Goal: Information Seeking & Learning: Learn about a topic

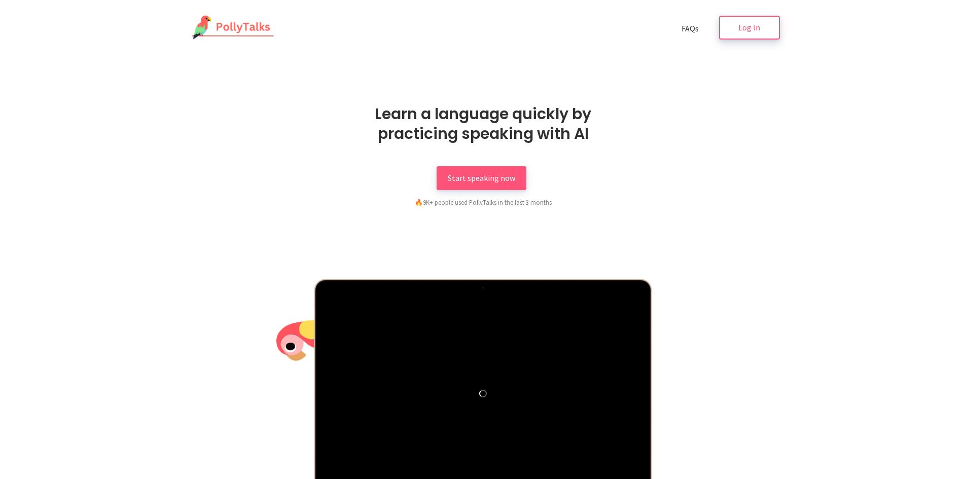
click at [747, 25] on span "Log In" at bounding box center [749, 27] width 22 height 10
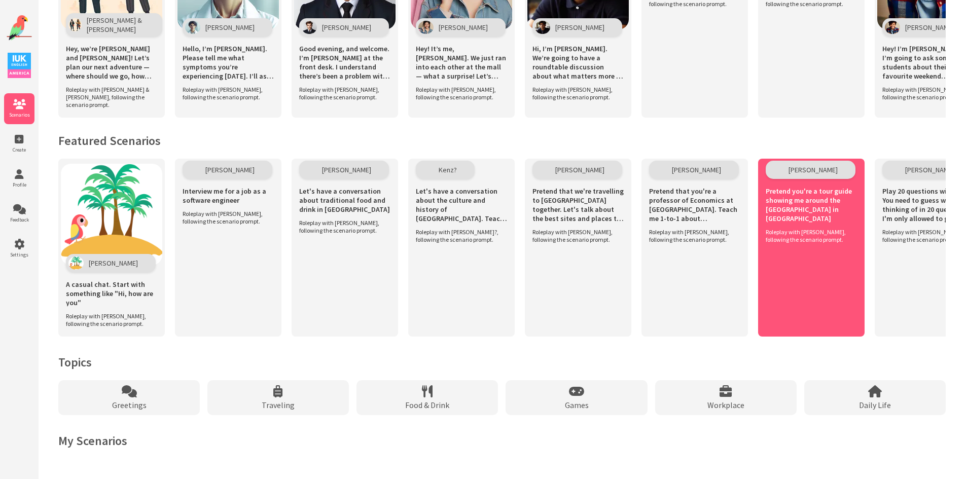
scroll to position [577, 0]
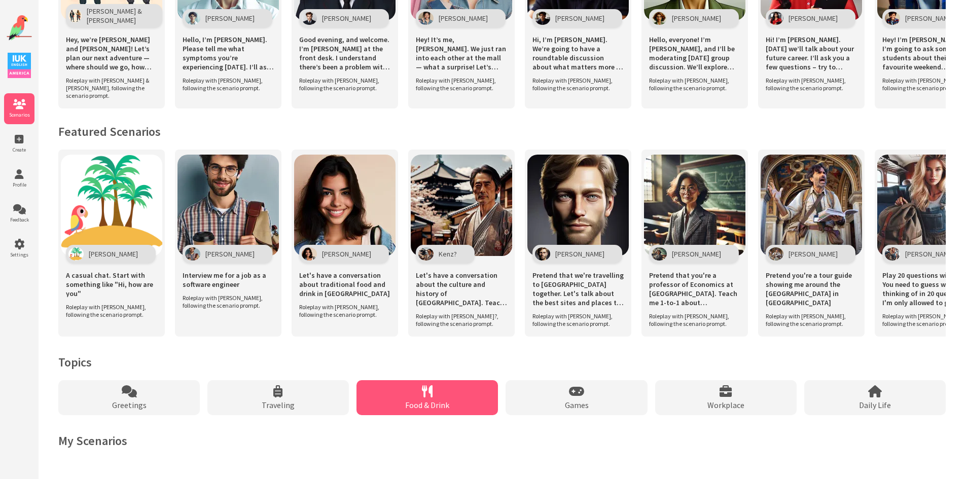
click at [435, 392] on div "Food & Drink" at bounding box center [426, 397] width 141 height 35
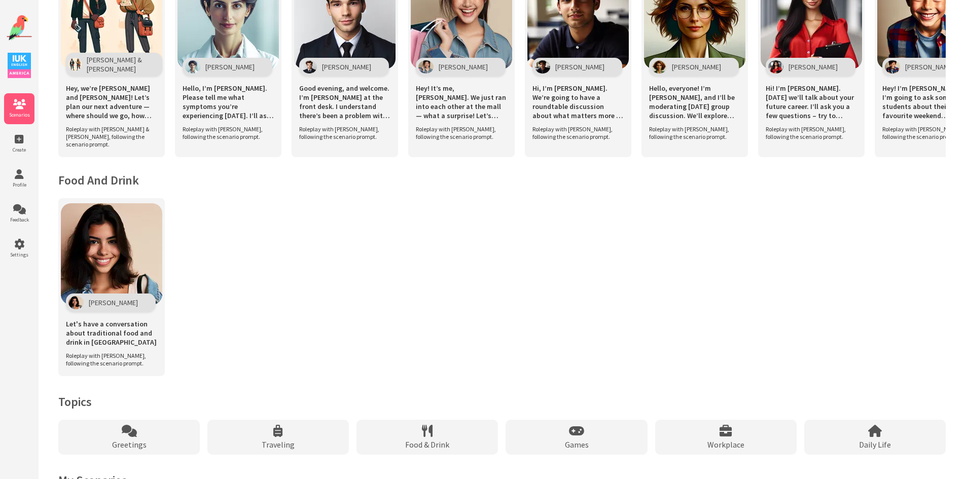
scroll to position [360, 0]
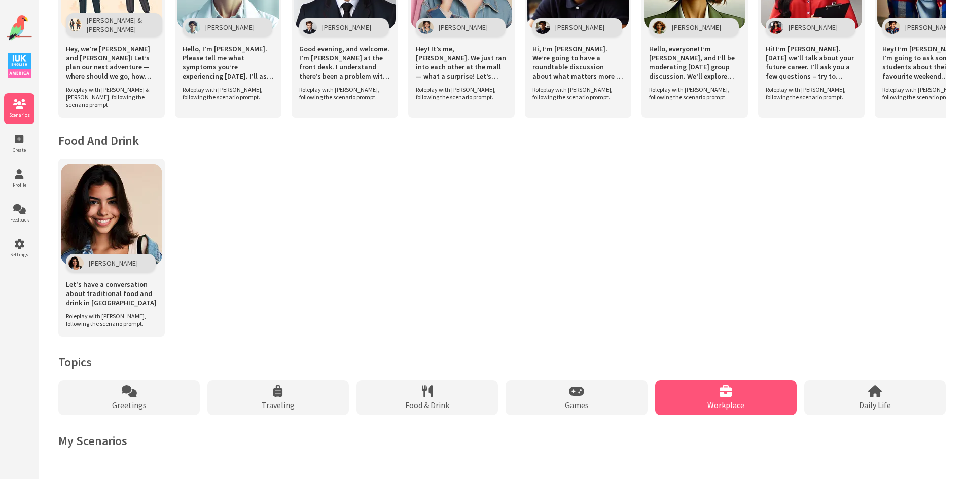
click at [730, 399] on div "Workplace" at bounding box center [725, 397] width 141 height 35
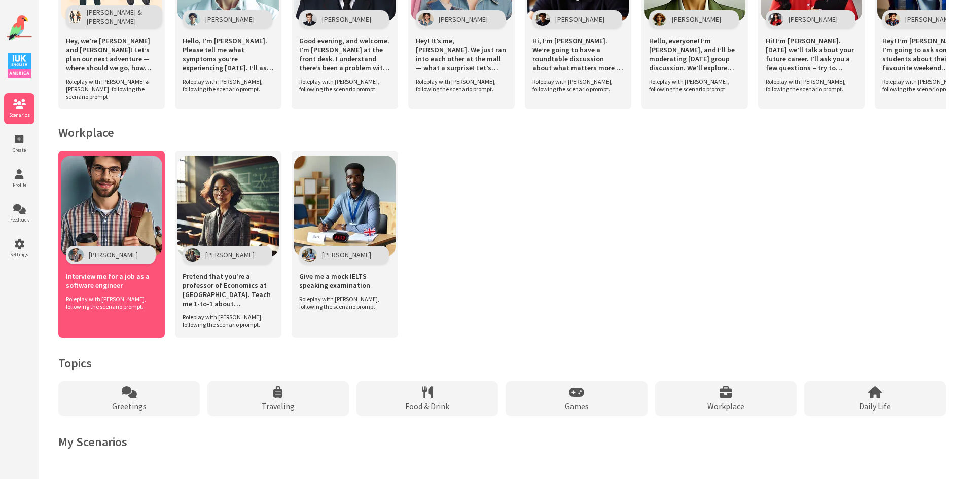
click at [116, 264] on div "[PERSON_NAME]" at bounding box center [111, 255] width 90 height 18
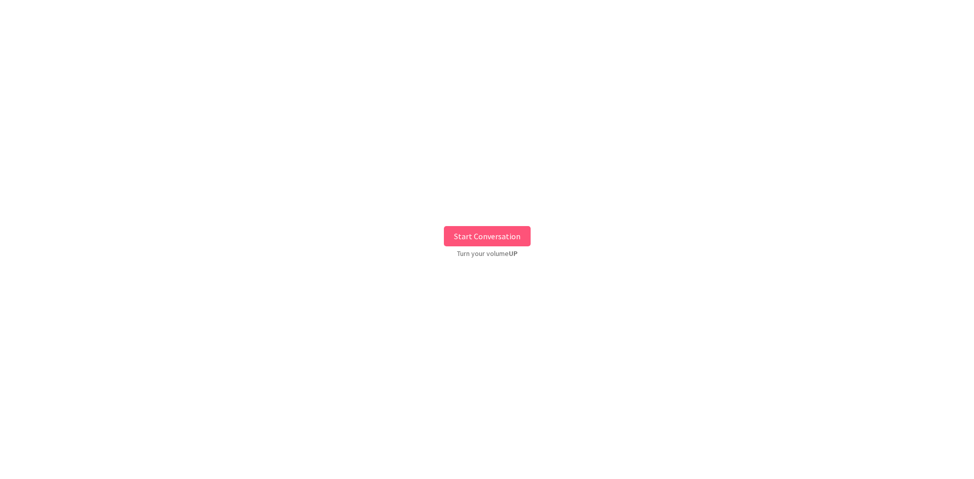
click at [474, 241] on button "Start Conversation" at bounding box center [487, 236] width 87 height 20
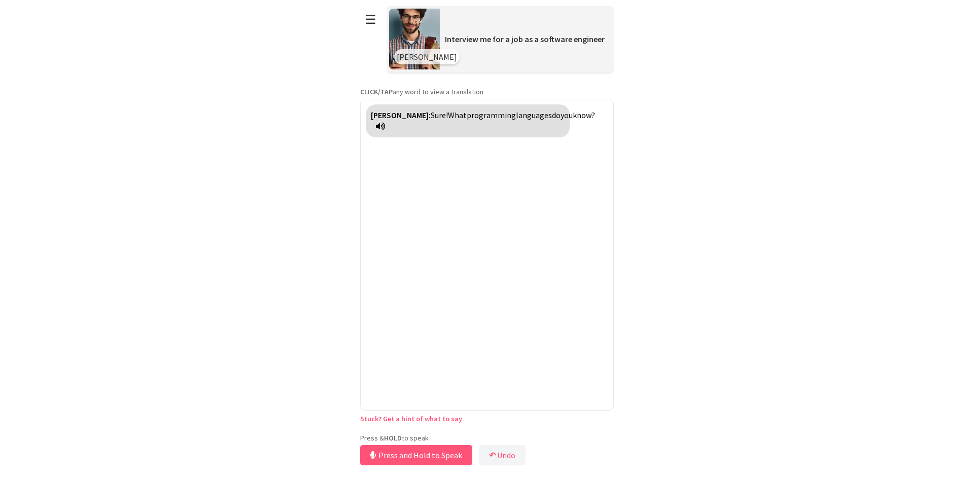
click at [451, 436] on div "Press & HOLD to speak Press and Hold to Speak ↶ Undo Save No voice detected. Ho…" at bounding box center [487, 451] width 254 height 34
click at [432, 449] on button "Release to Stop Speaking" at bounding box center [414, 455] width 109 height 20
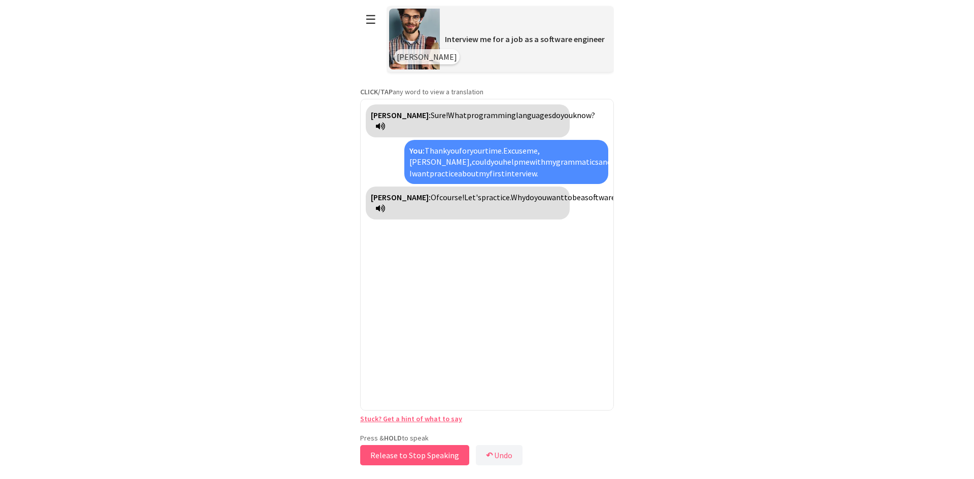
drag, startPoint x: 428, startPoint y: 457, endPoint x: 423, endPoint y: 448, distance: 10.0
click at [423, 448] on button "Release to Stop Speaking" at bounding box center [414, 455] width 109 height 20
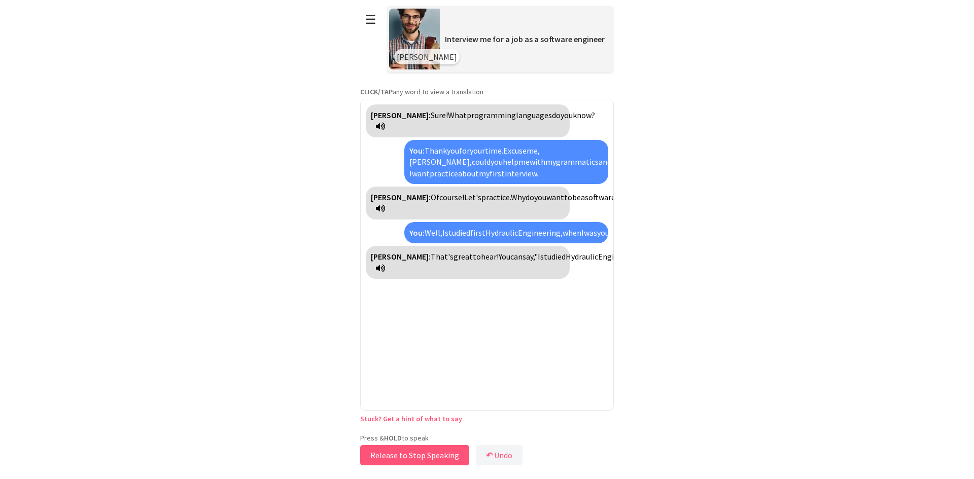
click at [448, 448] on button "Release to Stop Speaking" at bounding box center [414, 455] width 109 height 20
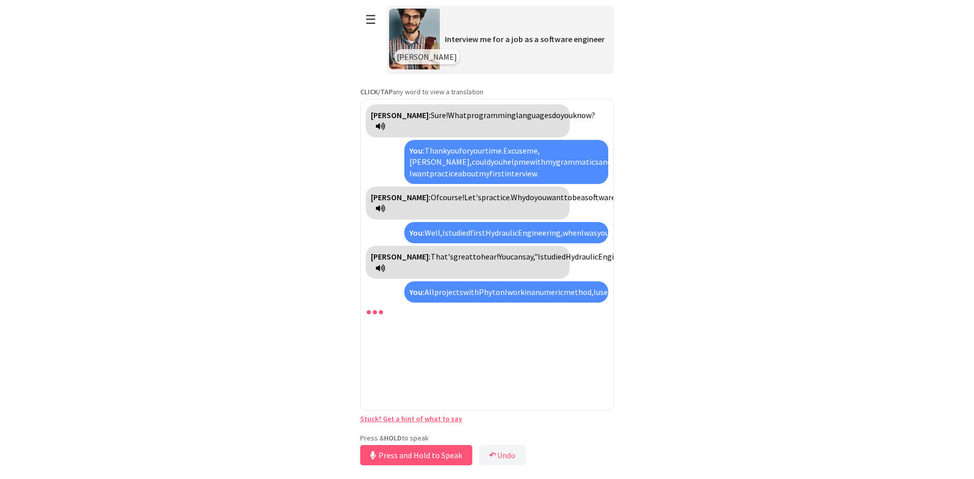
scroll to position [158, 0]
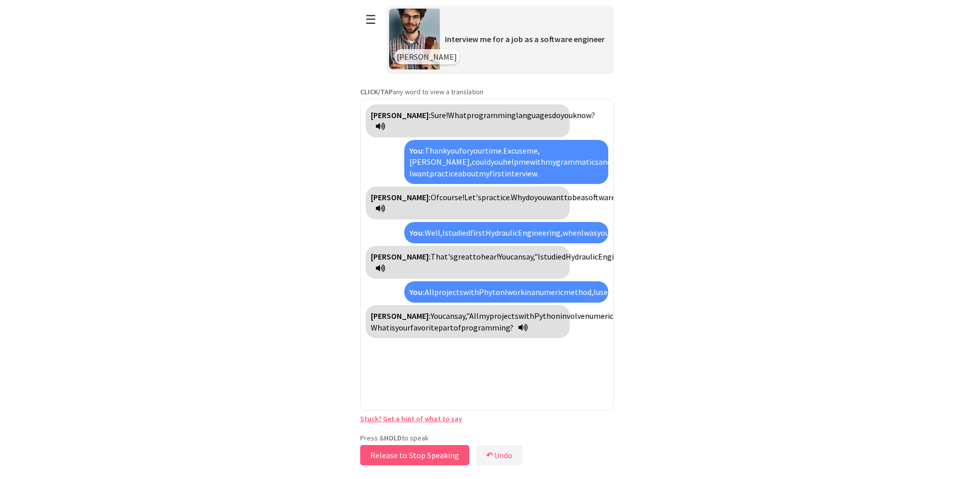
click at [425, 461] on button "Release to Stop Speaking" at bounding box center [414, 455] width 109 height 20
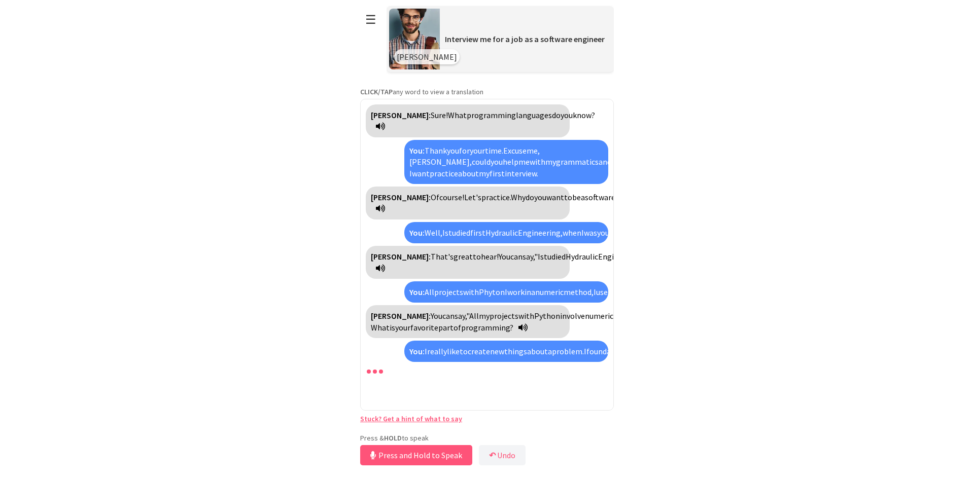
scroll to position [263, 0]
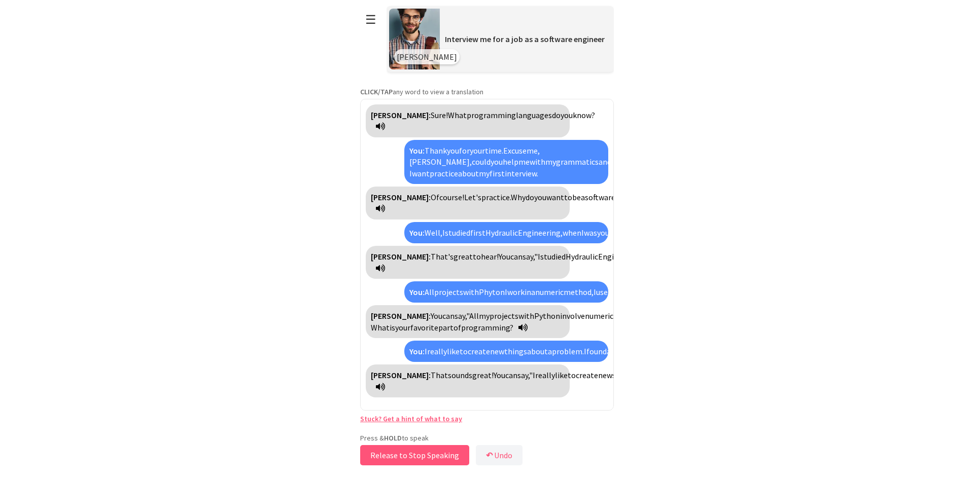
drag, startPoint x: 439, startPoint y: 461, endPoint x: 445, endPoint y: 458, distance: 7.3
click at [445, 458] on button "Release to Stop Speaking" at bounding box center [414, 455] width 109 height 20
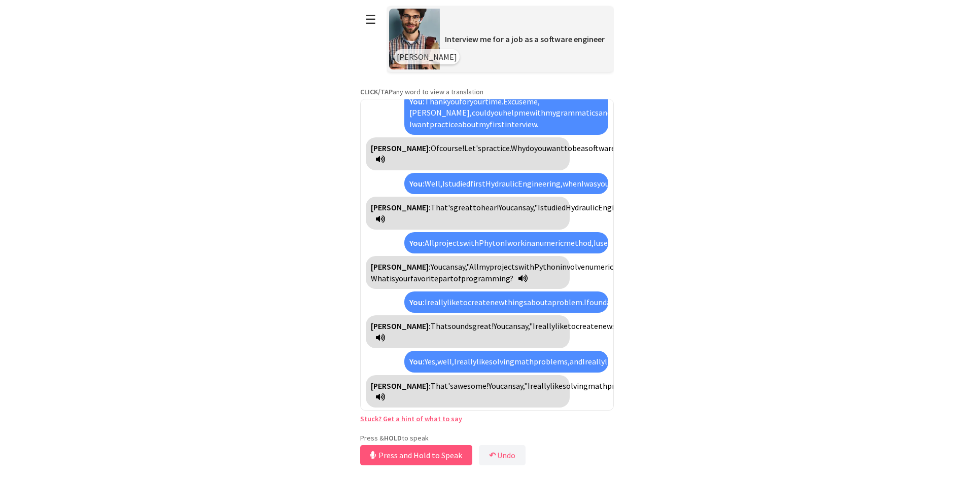
scroll to position [402, 0]
click at [461, 448] on button "Release to Stop Speaking" at bounding box center [414, 455] width 109 height 20
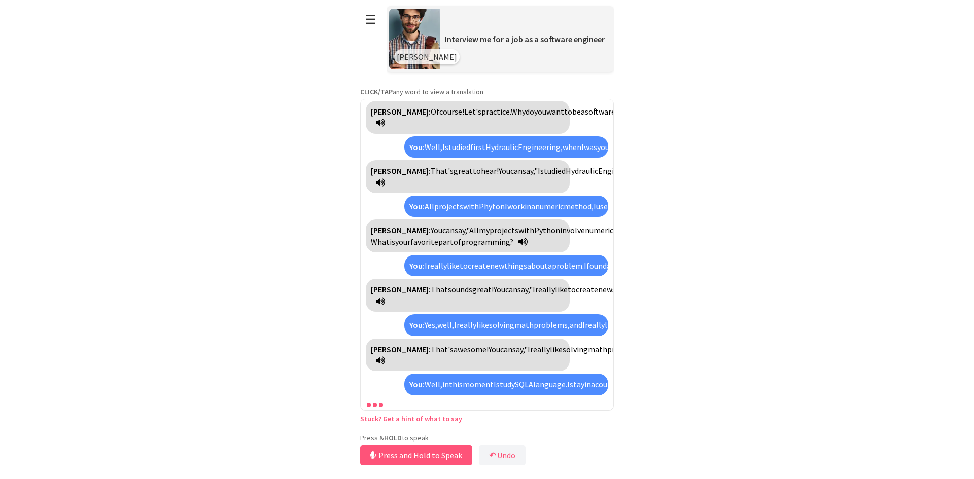
scroll to position [563, 0]
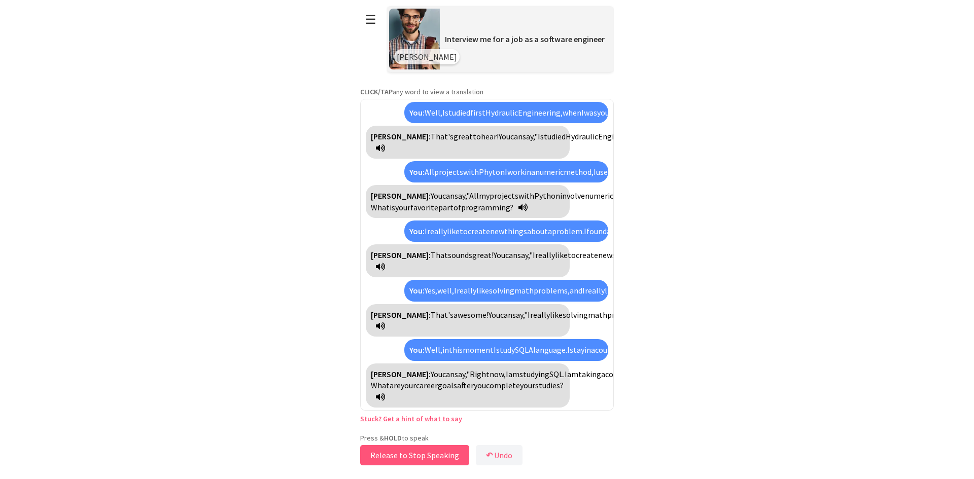
drag, startPoint x: 444, startPoint y: 450, endPoint x: 435, endPoint y: 458, distance: 12.2
click at [435, 458] on button "Release to Stop Speaking" at bounding box center [414, 455] width 109 height 20
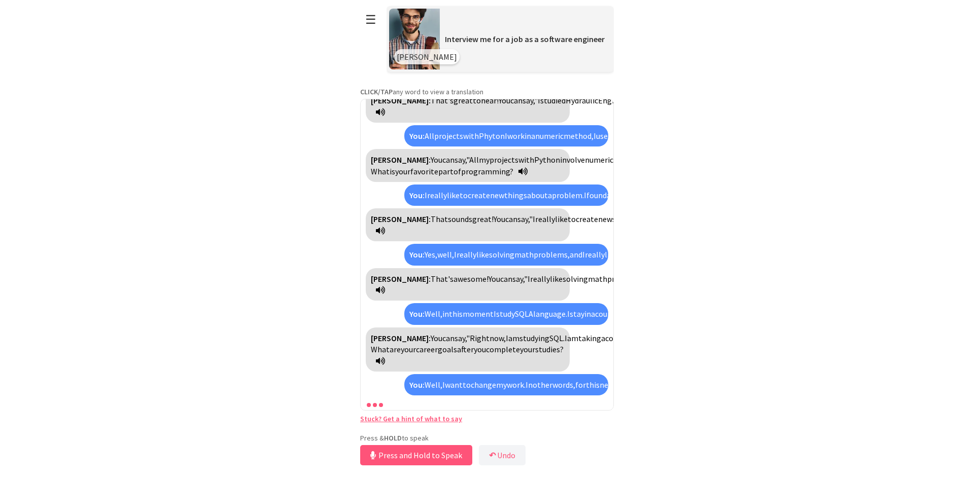
scroll to position [691, 0]
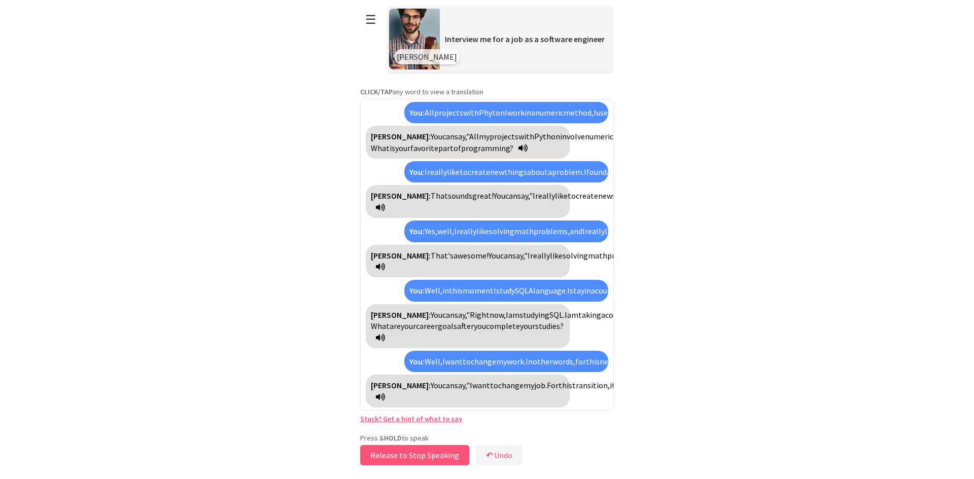
click at [437, 460] on button "Release to Stop Speaking" at bounding box center [414, 455] width 109 height 20
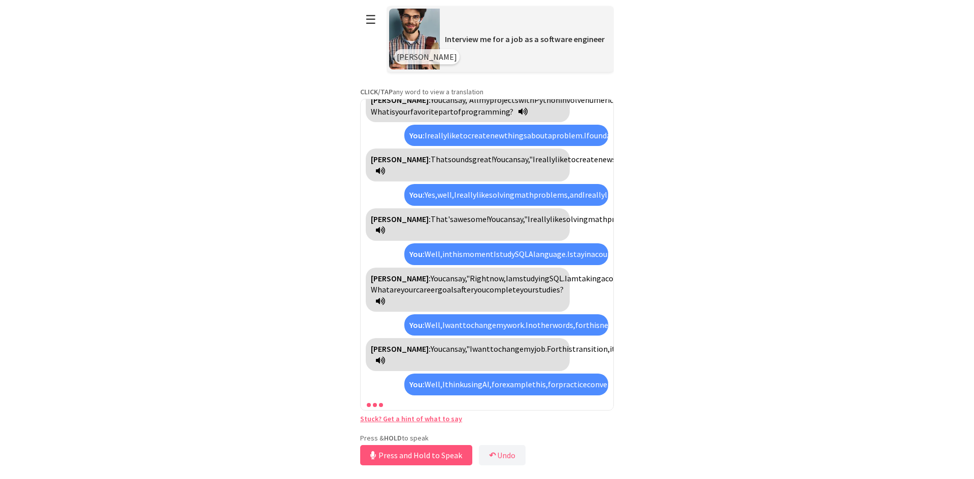
scroll to position [943, 0]
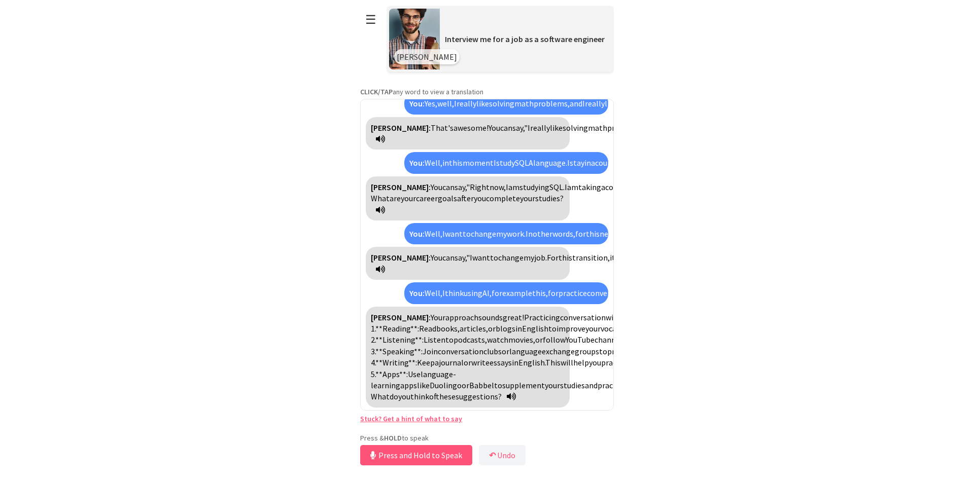
click at [725, 259] on html "**********" at bounding box center [487, 239] width 974 height 479
